Goal: Navigation & Orientation: Find specific page/section

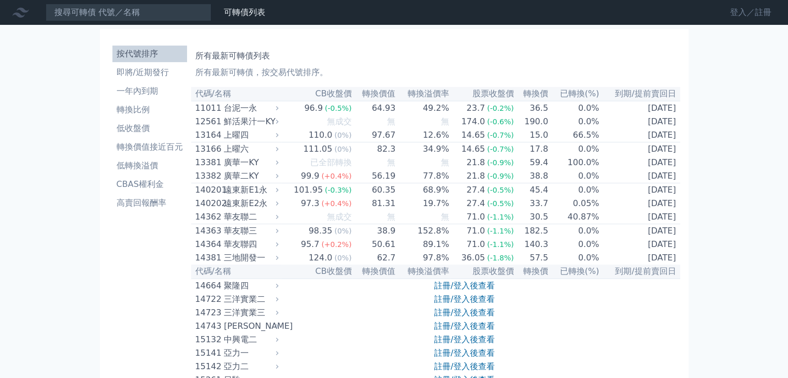
click at [742, 13] on link "登入／註冊" at bounding box center [751, 12] width 58 height 17
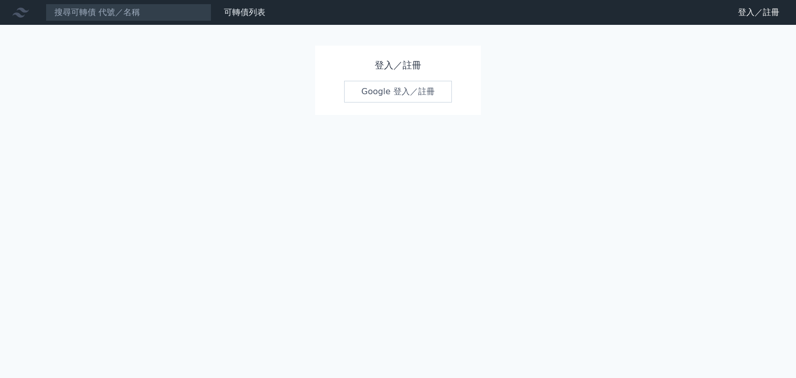
click at [433, 96] on link "Google 登入／註冊" at bounding box center [398, 92] width 108 height 22
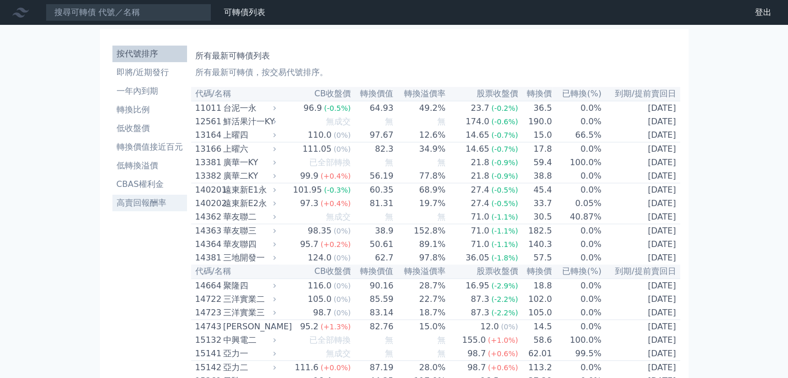
click at [140, 209] on link "高賣回報酬率" at bounding box center [149, 203] width 75 height 17
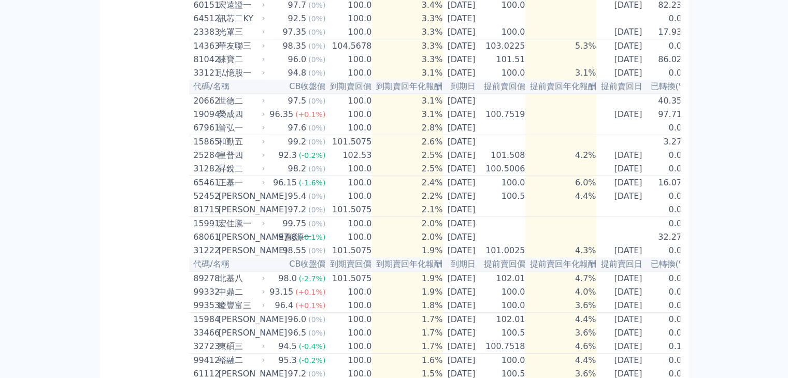
scroll to position [518, 0]
